Goal: Go to known website: Access a specific website the user already knows

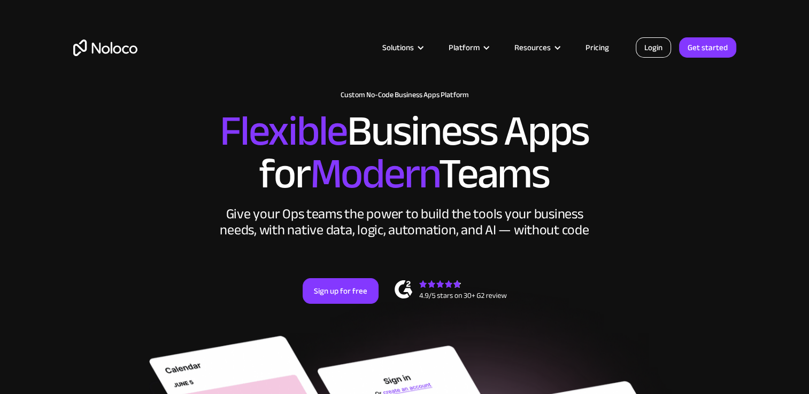
drag, startPoint x: 0, startPoint y: 0, endPoint x: 652, endPoint y: 43, distance: 653.4
click at [652, 43] on link "Login" at bounding box center [652, 47] width 35 height 20
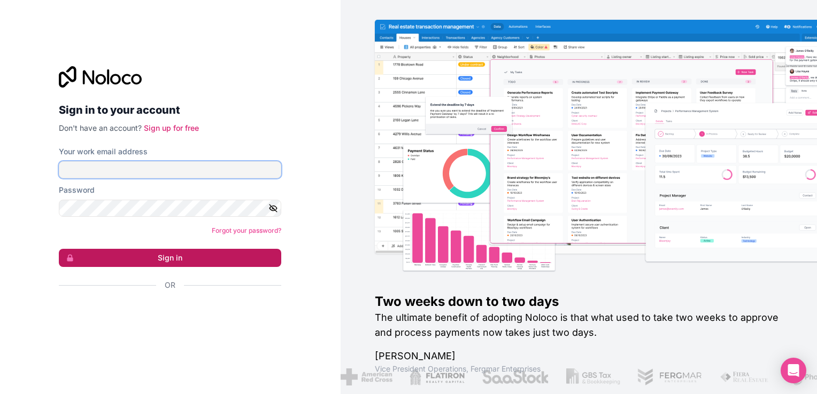
type input "[PERSON_NAME][EMAIL_ADDRESS][DOMAIN_NAME]"
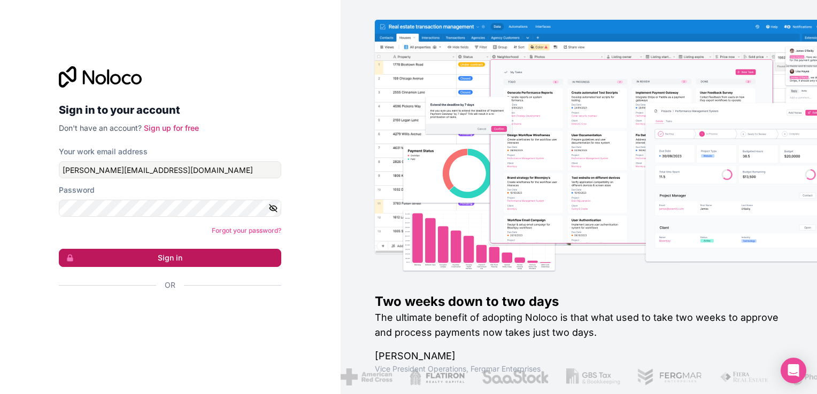
click at [214, 251] on button "Sign in" at bounding box center [170, 258] width 222 height 18
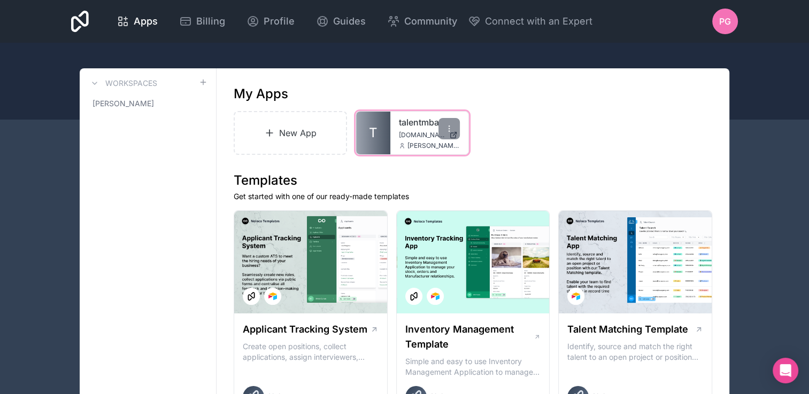
click at [405, 131] on span "[DOMAIN_NAME]" at bounding box center [422, 135] width 46 height 9
